Goal: Communication & Community: Share content

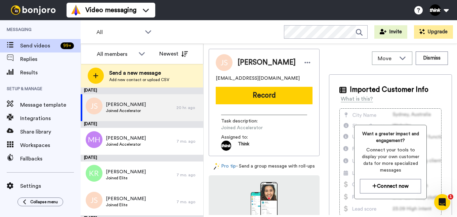
click at [334, 61] on div "Move WORKSPACES View all Default Tasks + Add a new workspace Dismiss" at bounding box center [390, 58] width 123 height 19
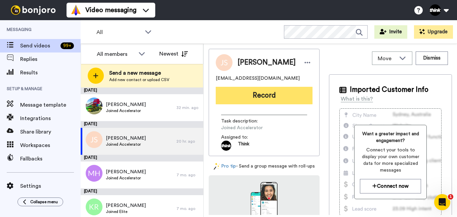
click at [285, 96] on button "Record" at bounding box center [264, 95] width 97 height 17
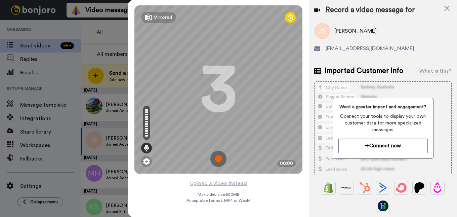
click at [221, 160] on img at bounding box center [218, 159] width 16 height 16
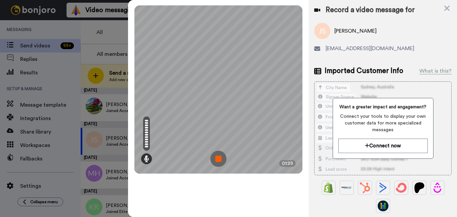
click at [220, 162] on img at bounding box center [218, 159] width 16 height 16
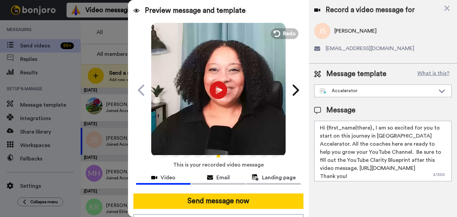
click at [216, 89] on icon "Play/Pause" at bounding box center [219, 90] width 18 height 32
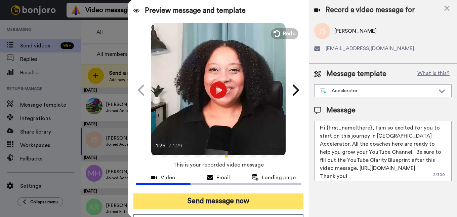
click at [215, 199] on button "Send message now" at bounding box center [218, 200] width 170 height 15
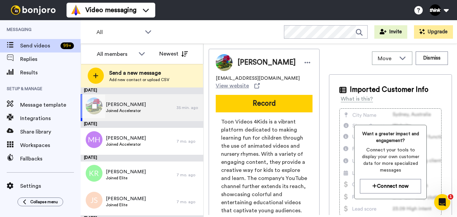
click at [159, 108] on div "Edgar Larrazabal Joined Accelerator" at bounding box center [129, 107] width 96 height 27
